Goal: Information Seeking & Learning: Learn about a topic

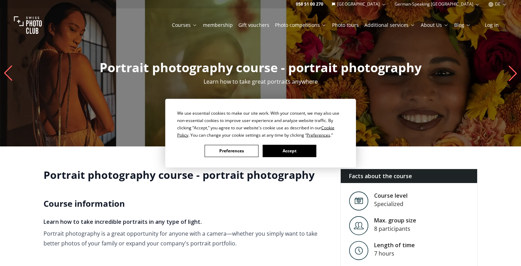
click at [289, 151] on font "Accept" at bounding box center [290, 151] width 14 height 6
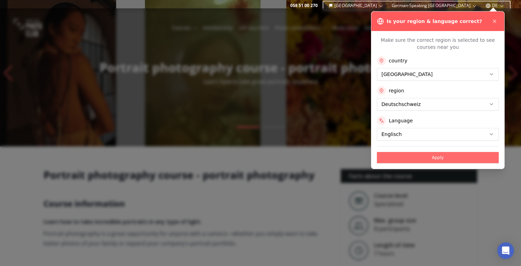
click at [438, 157] on font "Apply" at bounding box center [438, 157] width 12 height 5
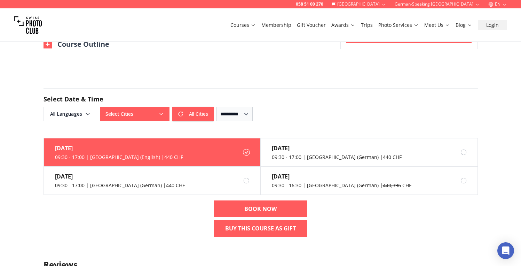
scroll to position [510, 0]
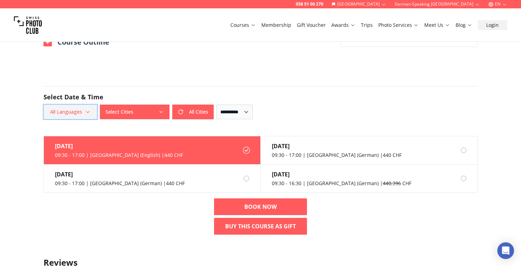
click at [87, 105] on span "All Languages" at bounding box center [71, 111] width 52 height 13
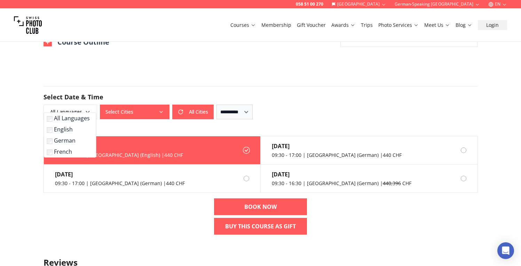
click at [62, 128] on font "English" at bounding box center [63, 129] width 19 height 8
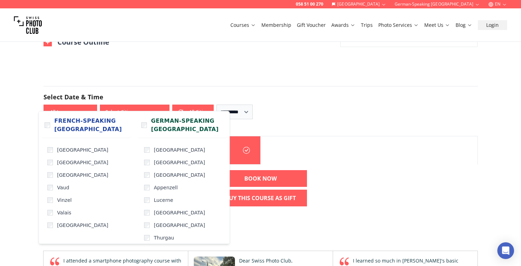
click at [155, 104] on button "Select Cities" at bounding box center [135, 111] width 70 height 15
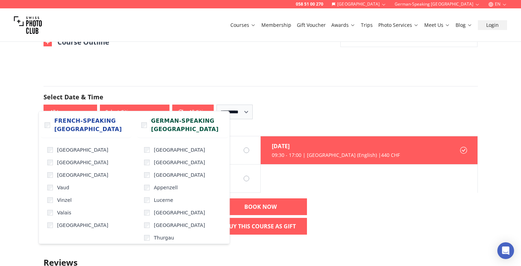
click at [216, 86] on hr at bounding box center [261, 86] width 434 height 0
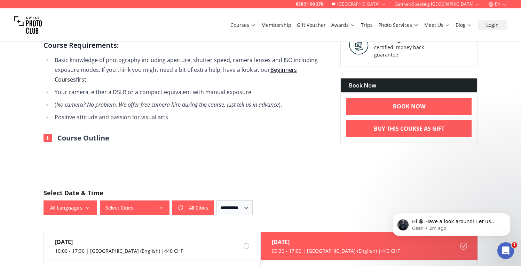
scroll to position [438, 0]
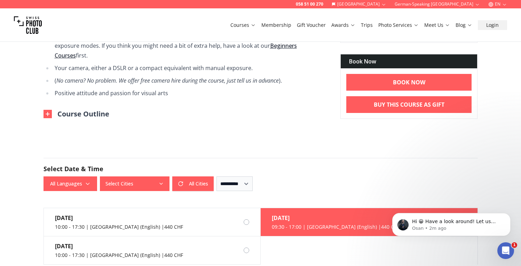
click at [84, 109] on font "Course Outline" at bounding box center [83, 113] width 52 height 9
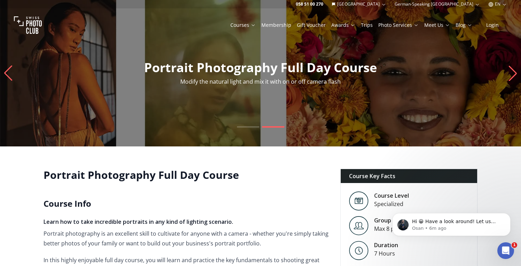
scroll to position [1, 0]
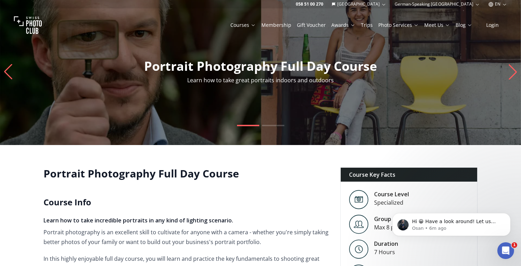
click at [514, 71] on icon "Next slide" at bounding box center [512, 71] width 9 height 15
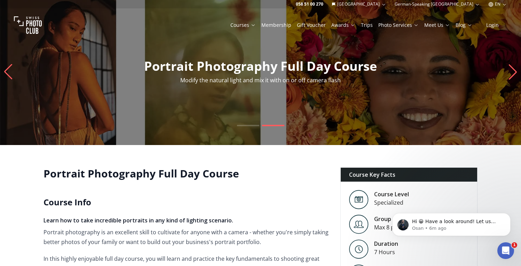
click at [514, 71] on icon "Next slide" at bounding box center [512, 71] width 9 height 15
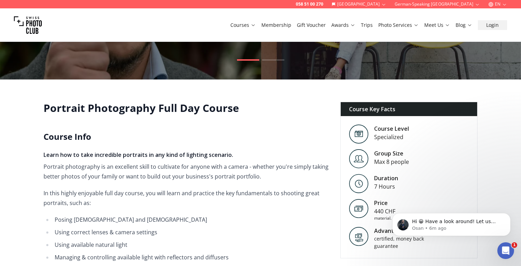
scroll to position [0, 0]
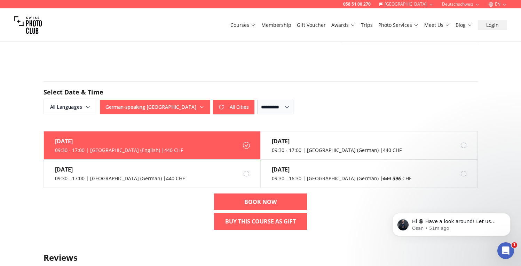
scroll to position [506, 0]
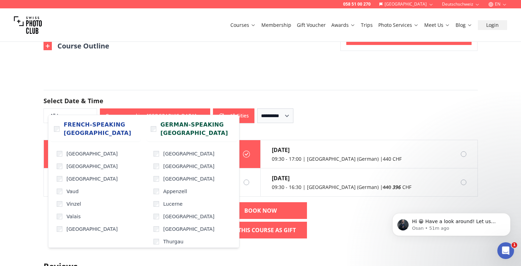
click at [199, 113] on icon "button" at bounding box center [202, 116] width 6 height 6
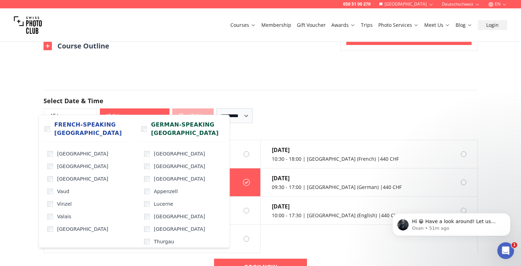
click at [23, 116] on div "058 51 00 270 Switzerland Deutschschweiz EN Courses Membership Gift Voucher Awa…" at bounding box center [260, 196] width 521 height 1405
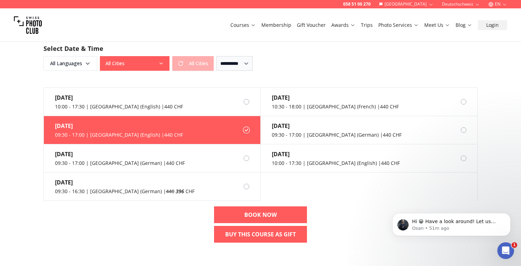
scroll to position [551, 0]
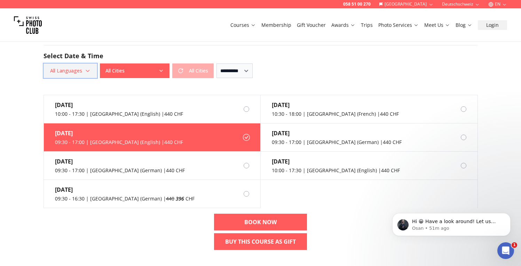
click at [88, 68] on icon "button" at bounding box center [88, 71] width 6 height 6
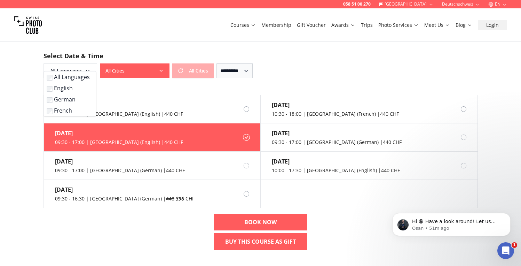
click at [64, 89] on label "English" at bounding box center [69, 88] width 44 height 8
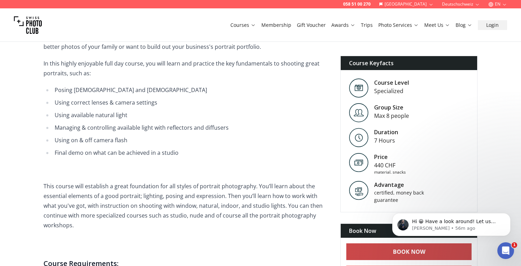
scroll to position [217, 0]
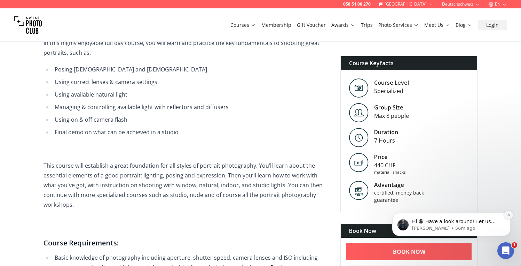
click at [509, 214] on icon "Dismiss notification" at bounding box center [509, 215] width 4 height 4
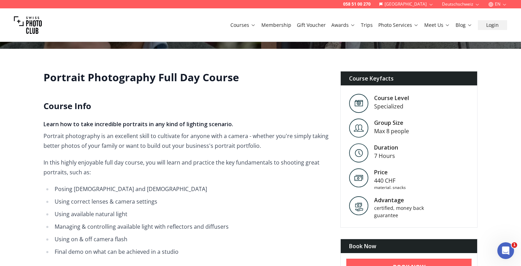
scroll to position [241, 0]
